Goal: Task Accomplishment & Management: Manage account settings

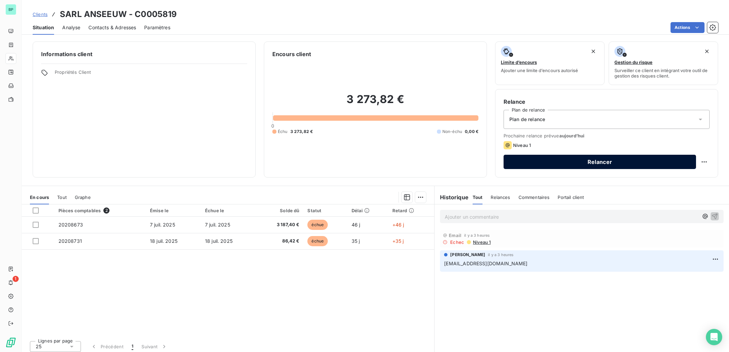
click at [583, 162] on button "Relancer" at bounding box center [600, 162] width 193 height 14
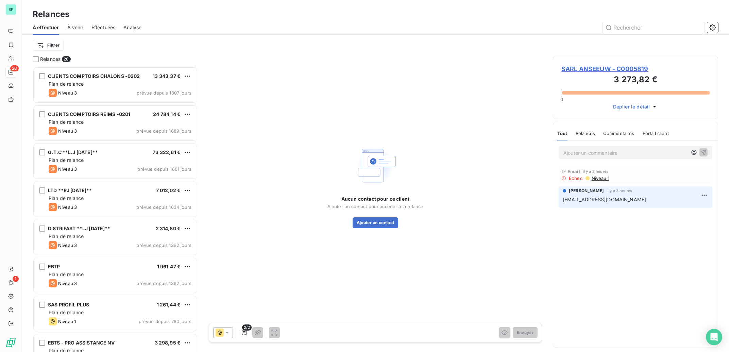
scroll to position [279, 159]
click at [372, 230] on button "Modifier le contact" at bounding box center [375, 226] width 47 height 11
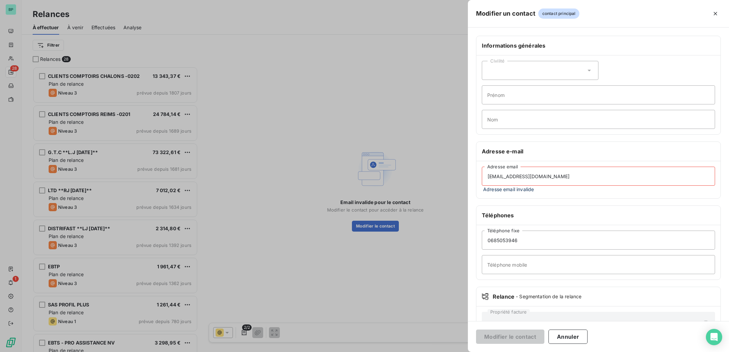
click at [513, 177] on input "[EMAIL_ADDRESS][DOMAIN_NAME]" at bounding box center [598, 176] width 233 height 19
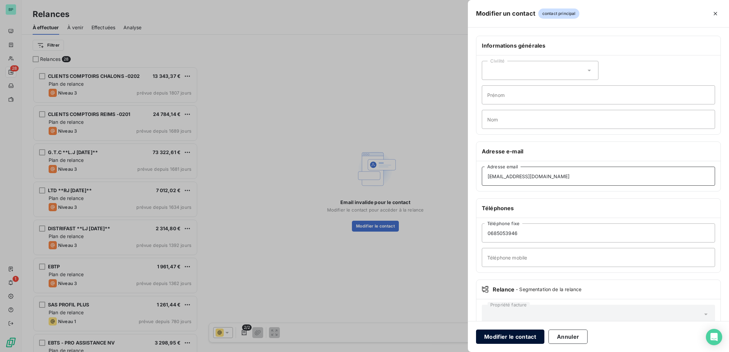
type input "[EMAIL_ADDRESS][DOMAIN_NAME]"
click at [523, 335] on button "Modifier le contact" at bounding box center [510, 337] width 68 height 14
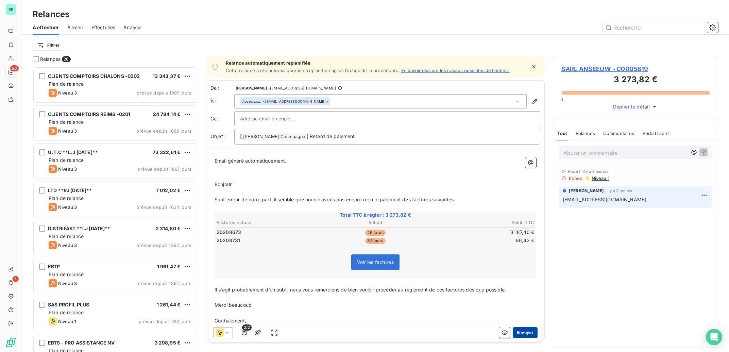
click at [516, 333] on button "Envoyer" at bounding box center [525, 332] width 25 height 11
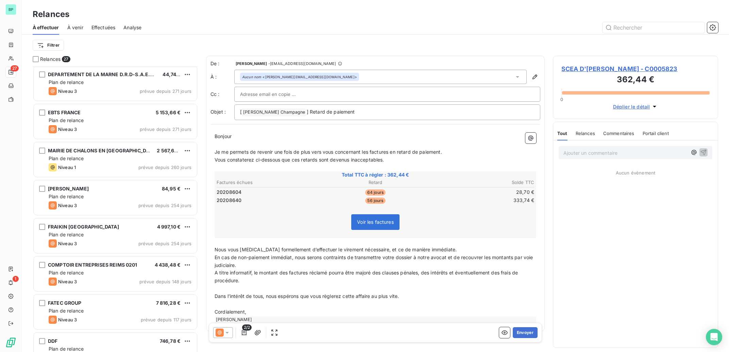
scroll to position [744, 0]
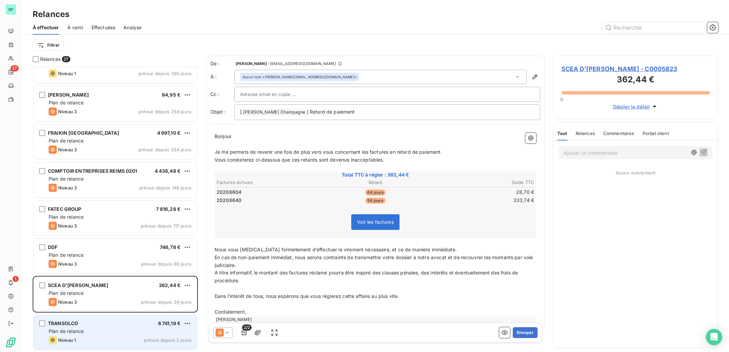
click at [120, 327] on div "TRANSOLCO 6 741,19 € Plan de relance Niveau 1 prévue depuis 2 jours" at bounding box center [115, 332] width 163 height 35
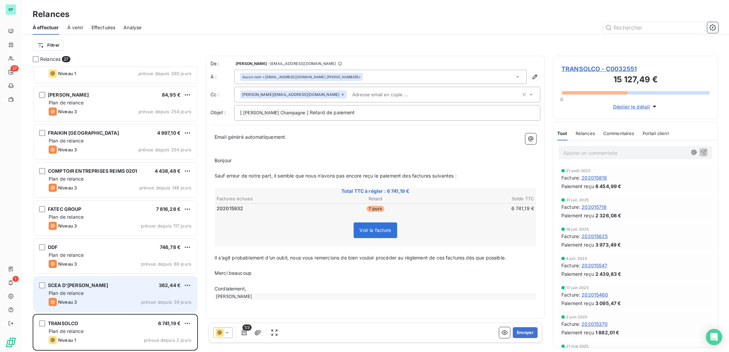
click at [95, 292] on div "Plan de relance" at bounding box center [120, 293] width 143 height 7
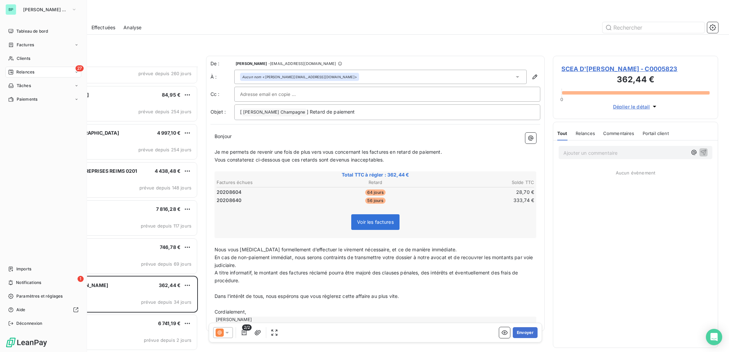
click at [28, 72] on span "Relances" at bounding box center [25, 72] width 18 height 6
click at [29, 58] on span "Clients" at bounding box center [24, 58] width 14 height 6
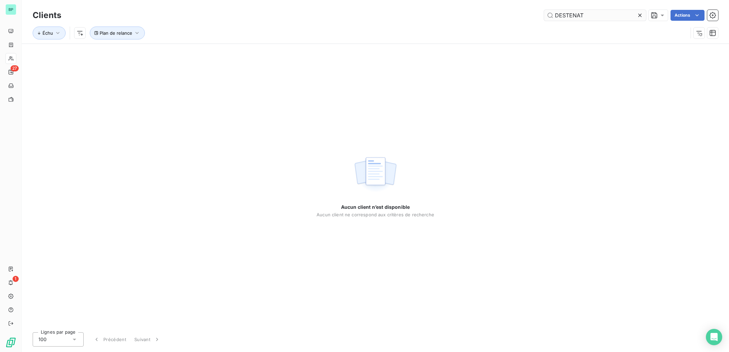
click at [607, 14] on input "DESTENAT" at bounding box center [595, 15] width 102 height 11
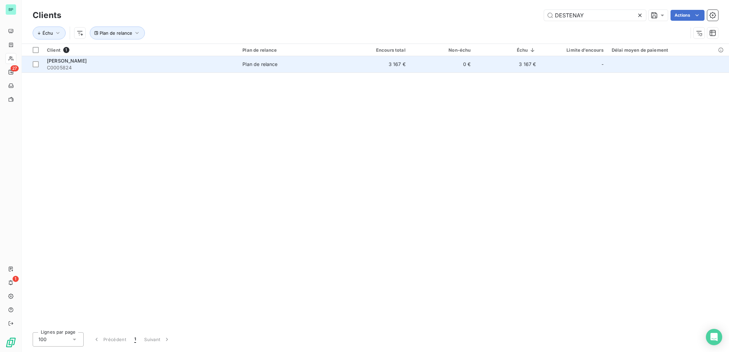
type input "DESTENAY"
click at [509, 65] on td "3 167 €" at bounding box center [507, 64] width 65 height 16
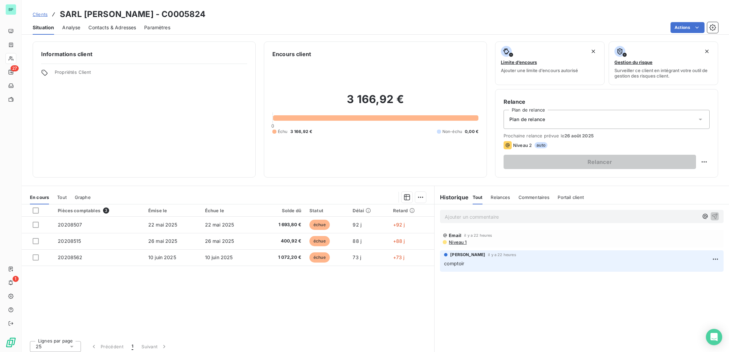
click at [491, 217] on p "Ajouter un commentaire ﻿" at bounding box center [572, 217] width 254 height 9
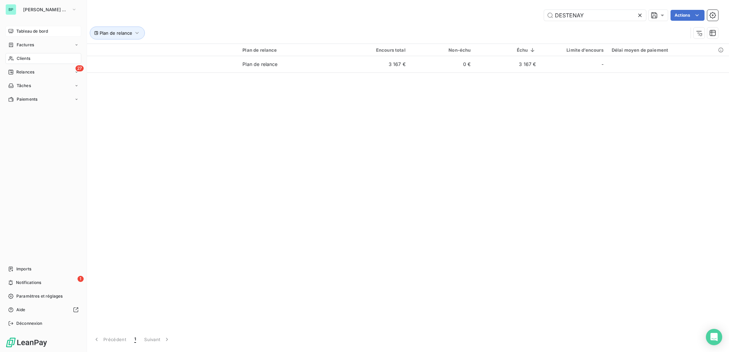
click at [33, 30] on span "Tableau de bord" at bounding box center [32, 31] width 32 height 6
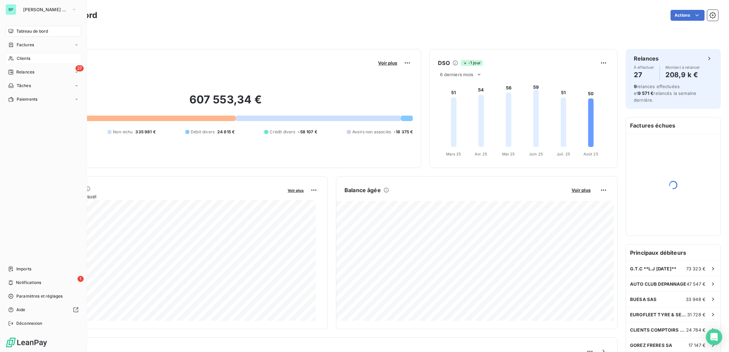
click at [27, 60] on span "Clients" at bounding box center [24, 58] width 14 height 6
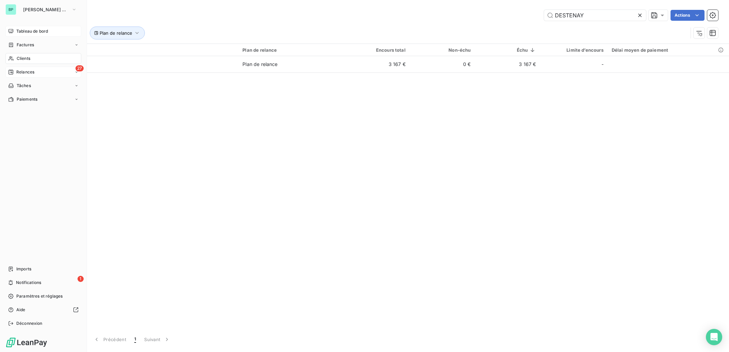
click at [26, 70] on span "Relances" at bounding box center [25, 72] width 18 height 6
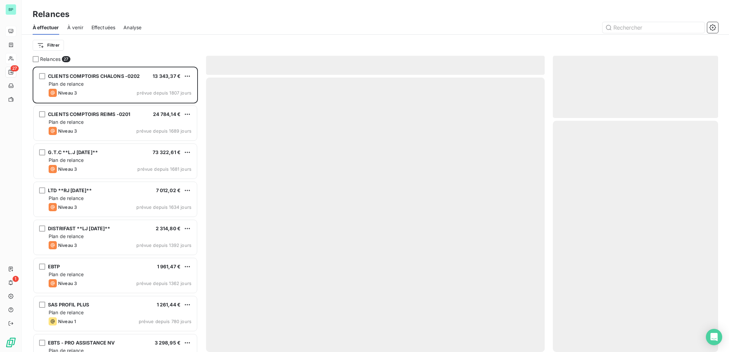
scroll to position [279, 159]
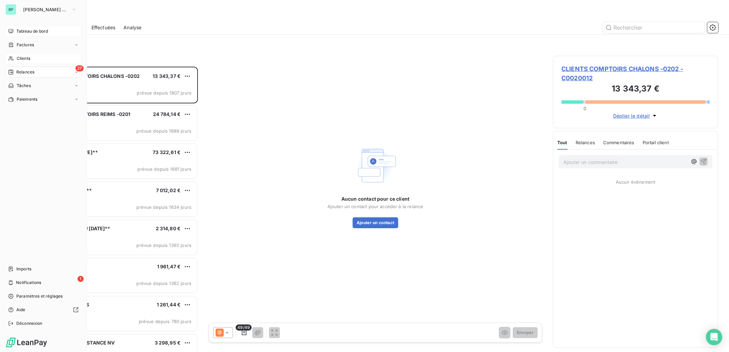
click at [20, 58] on span "Clients" at bounding box center [24, 58] width 14 height 6
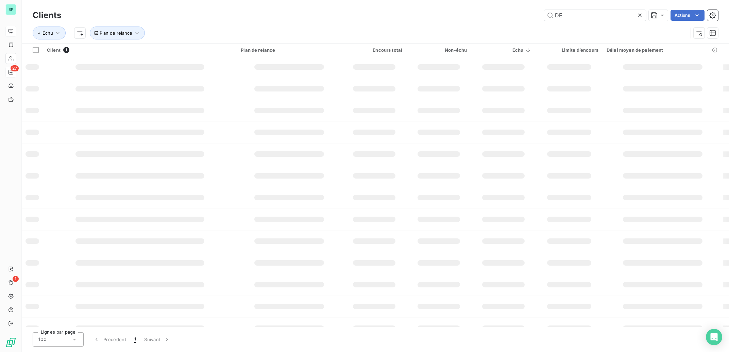
type input "D"
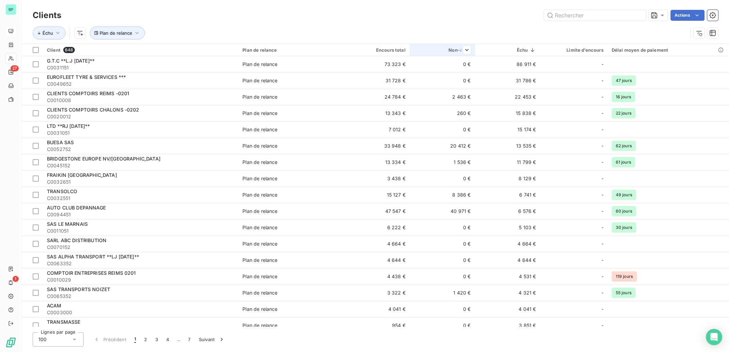
click at [452, 50] on div "Non-échu" at bounding box center [442, 49] width 57 height 5
click at [531, 50] on html "BP 27 1 Clients Actions Échu Plan de relance Client 648 Plan de relance Encours…" at bounding box center [364, 176] width 729 height 352
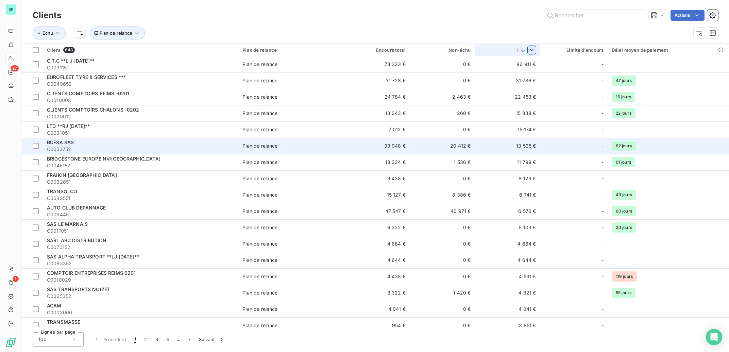
click at [370, 150] on td "33 948 €" at bounding box center [377, 146] width 65 height 16
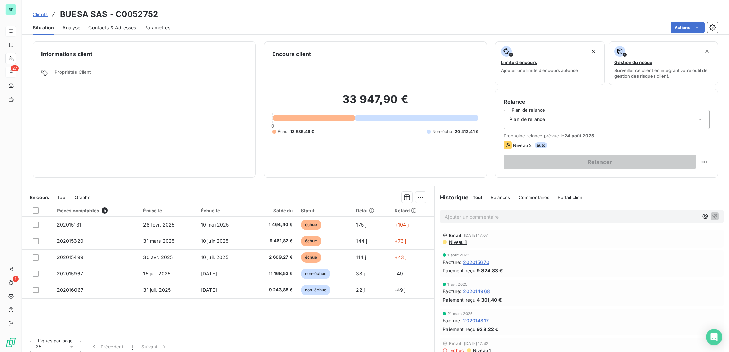
click at [456, 242] on span "Niveau 1" at bounding box center [457, 241] width 18 height 5
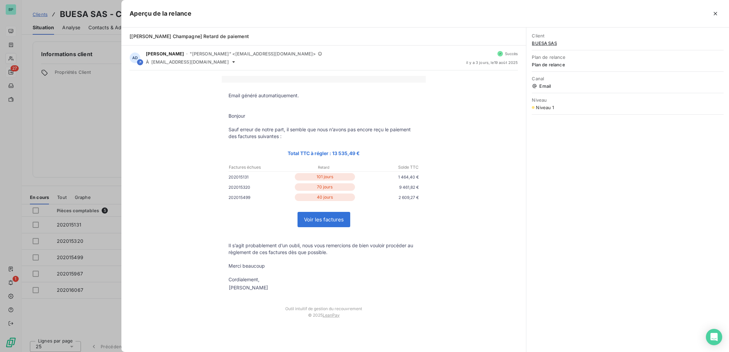
click at [99, 111] on div at bounding box center [364, 176] width 729 height 352
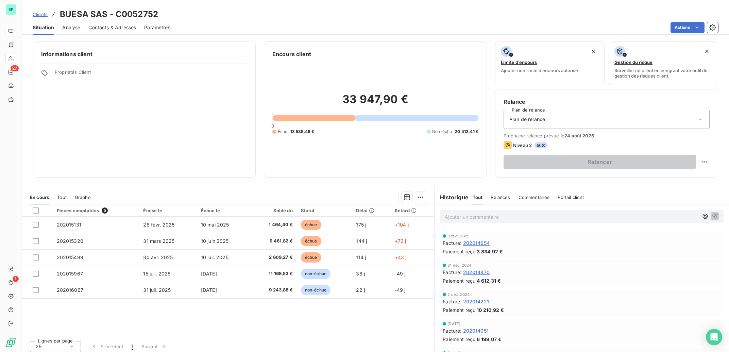
scroll to position [137, 0]
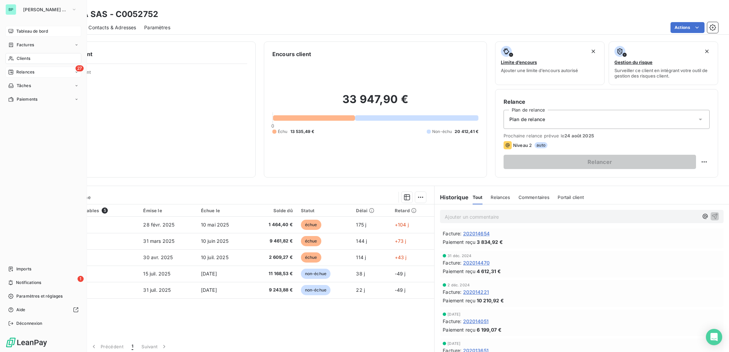
click at [22, 32] on span "Tableau de bord" at bounding box center [32, 31] width 32 height 6
